Goal: Find specific page/section: Find specific page/section

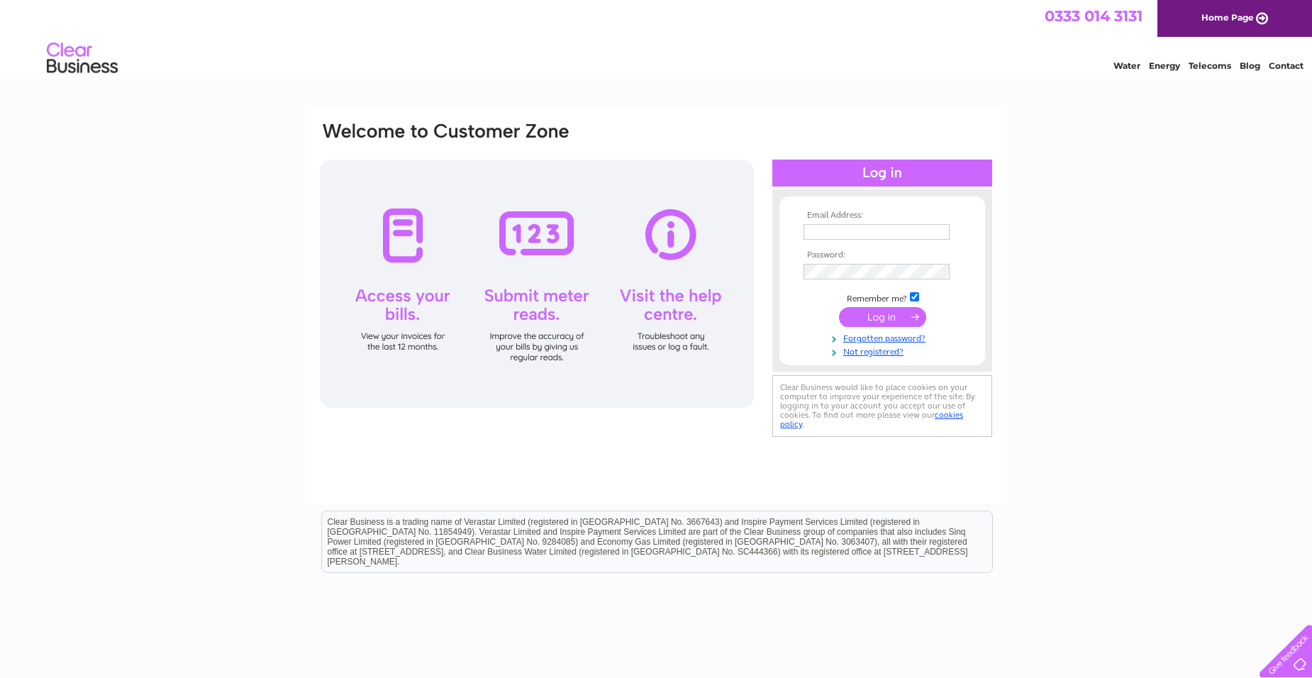
type input "fran.cowton@gmail.com"
click at [868, 323] on input "submit" at bounding box center [882, 317] width 87 height 20
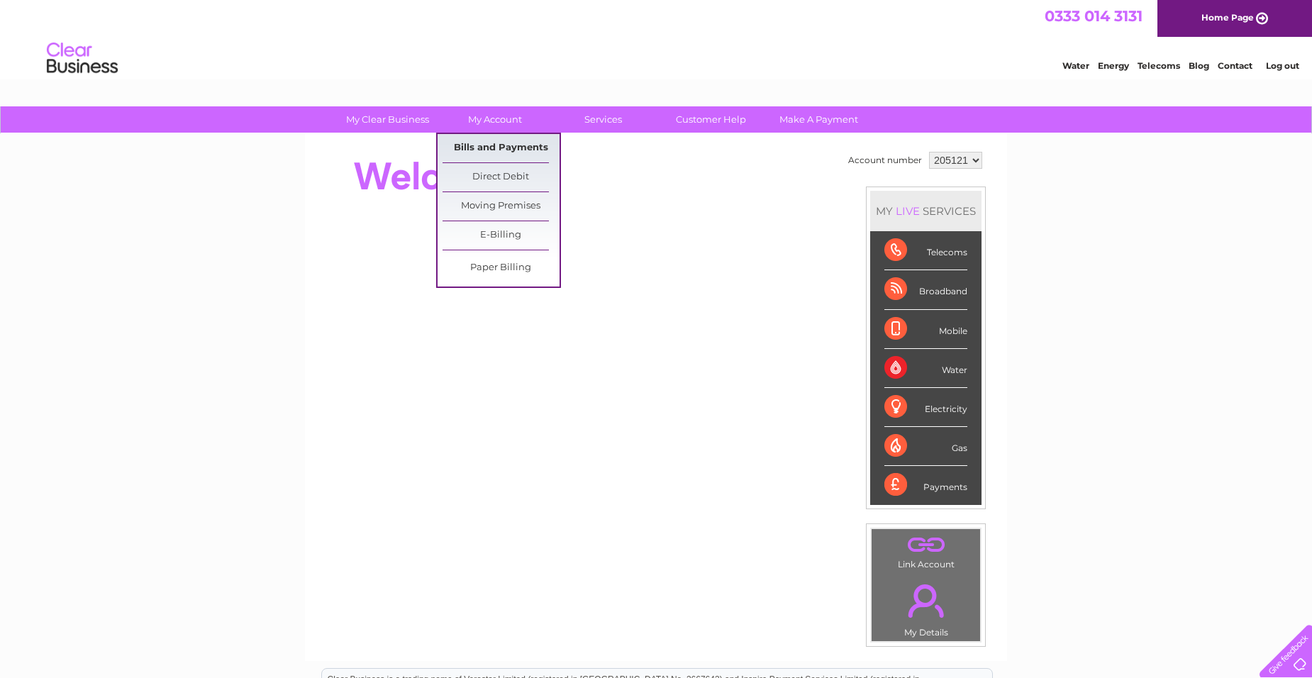
click at [494, 150] on link "Bills and Payments" at bounding box center [501, 148] width 117 height 28
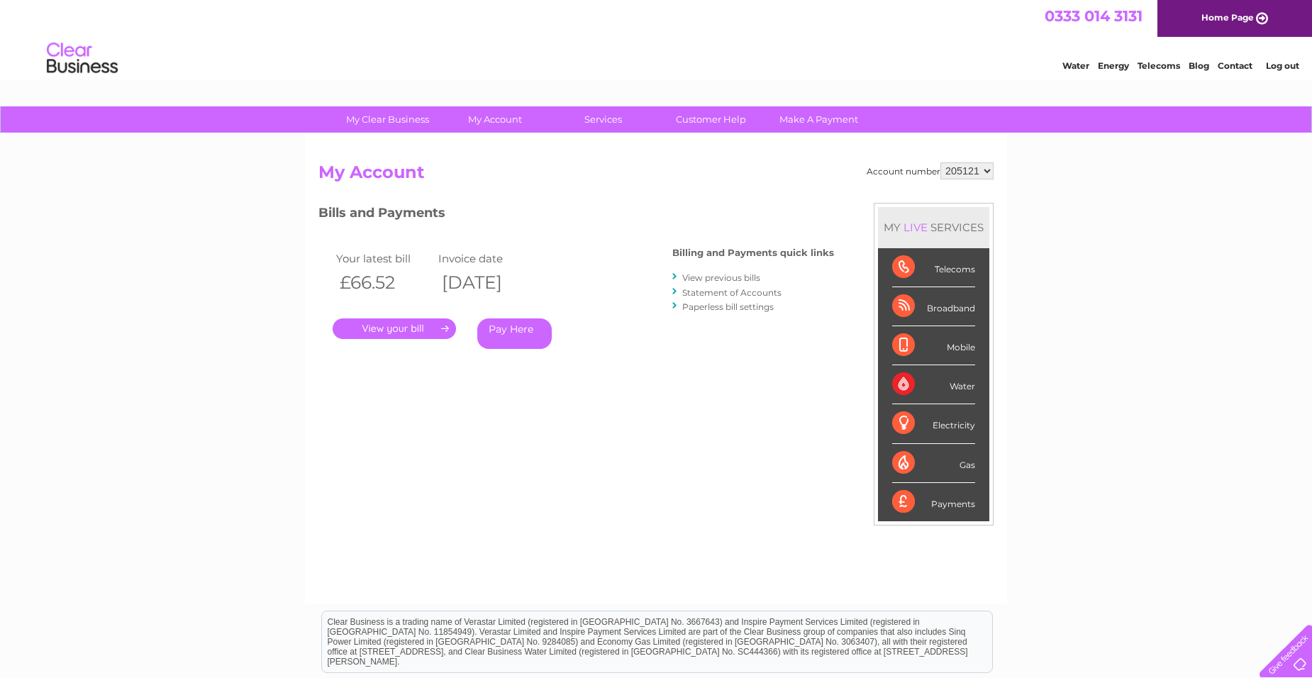
click at [404, 328] on link "." at bounding box center [394, 329] width 123 height 21
